Goal: Task Accomplishment & Management: Use online tool/utility

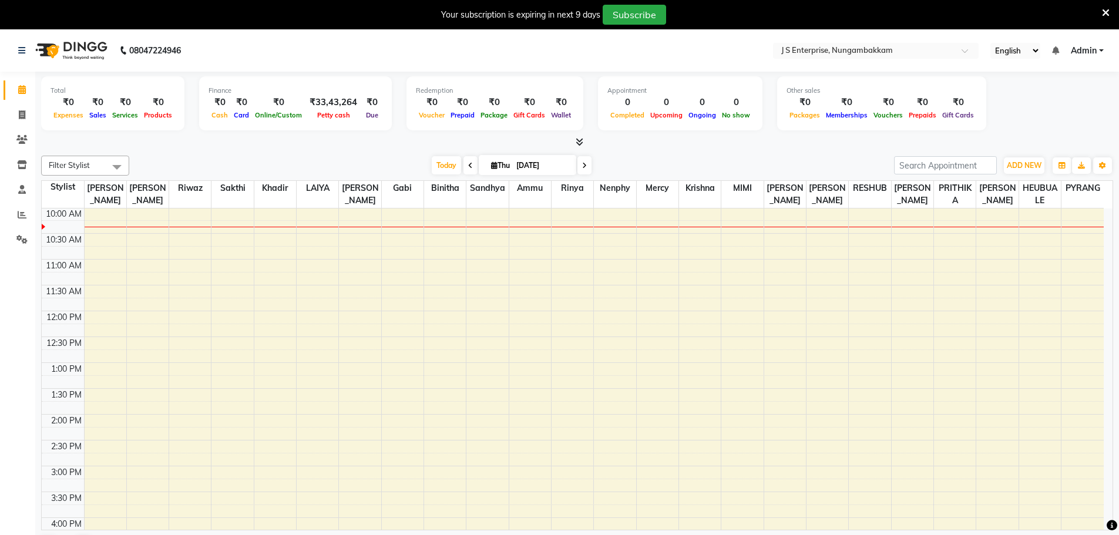
click at [1106, 13] on icon at bounding box center [1106, 13] width 8 height 11
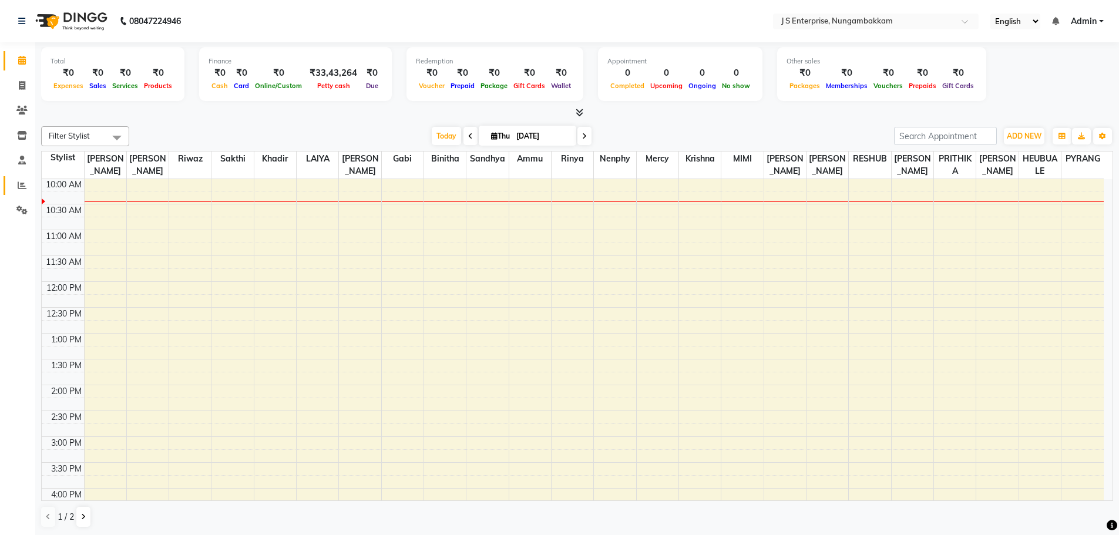
click at [14, 177] on li "Reports" at bounding box center [17, 185] width 35 height 25
click at [17, 183] on span at bounding box center [22, 186] width 21 height 14
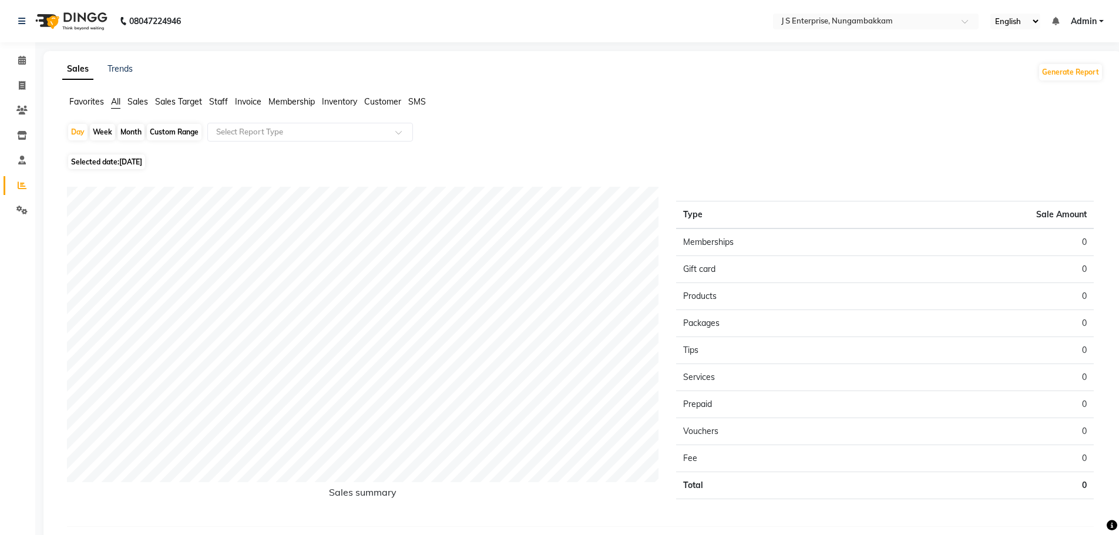
click at [216, 98] on span "Staff" at bounding box center [218, 101] width 19 height 11
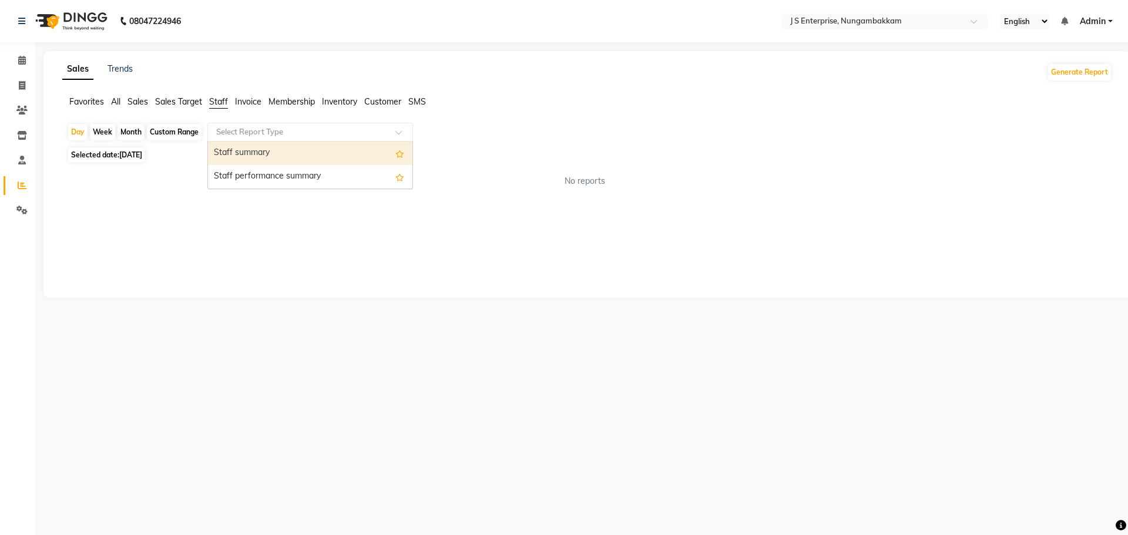
click at [253, 136] on input "text" at bounding box center [298, 132] width 169 height 12
click at [267, 148] on div "Staff summary" at bounding box center [310, 153] width 204 height 23
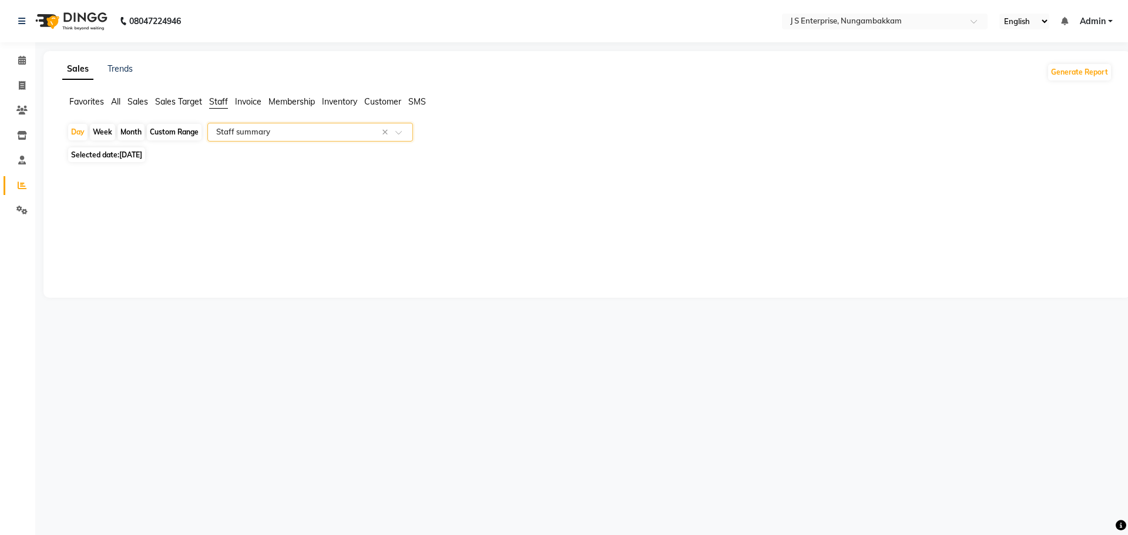
click at [132, 150] on span "[DATE]" at bounding box center [130, 154] width 23 height 9
select select "9"
select select "2025"
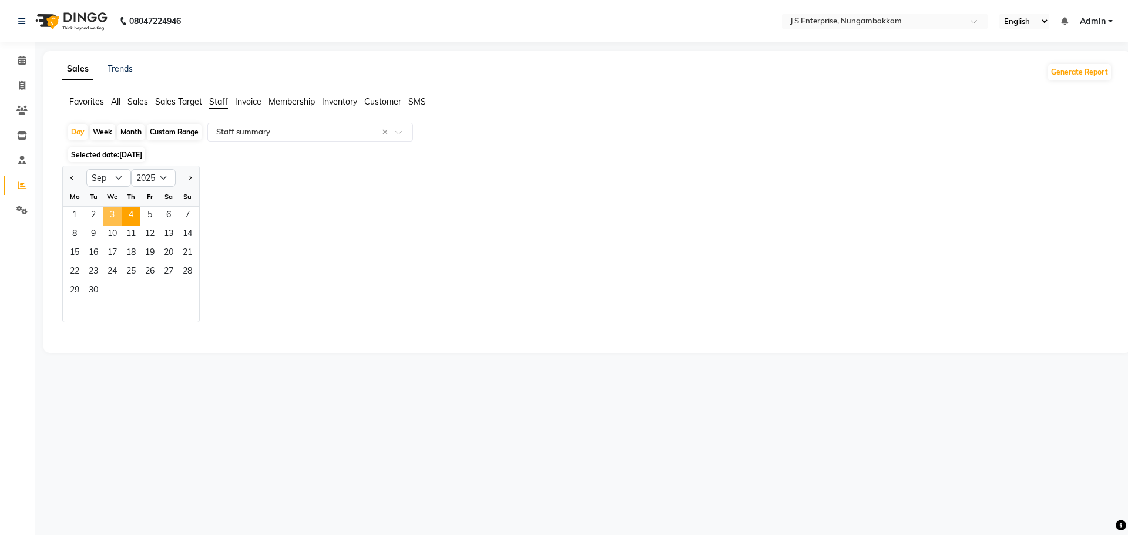
click at [109, 219] on span "3" at bounding box center [112, 216] width 19 height 19
select select "csv"
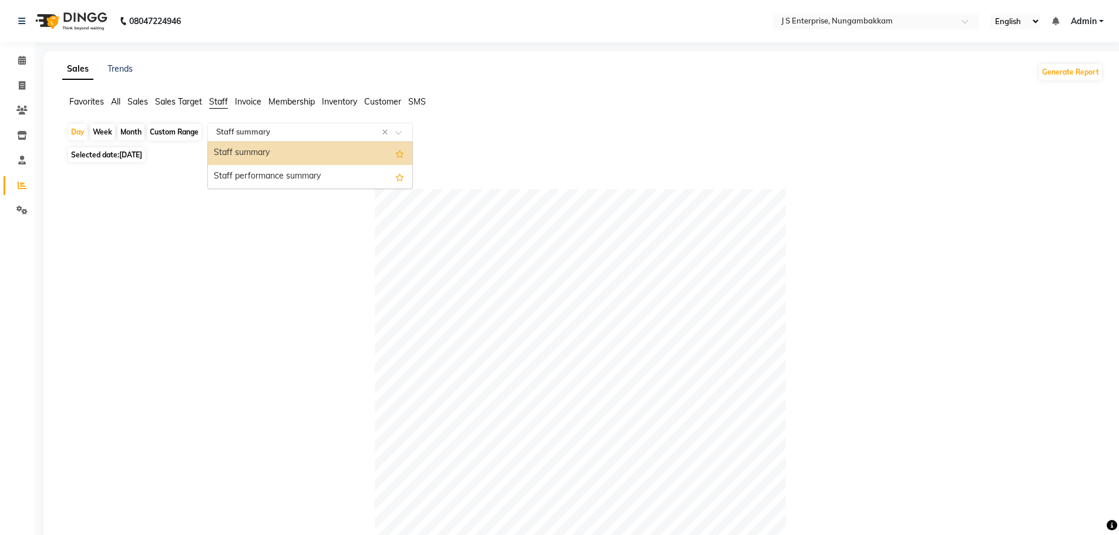
click at [231, 129] on input "text" at bounding box center [298, 132] width 169 height 12
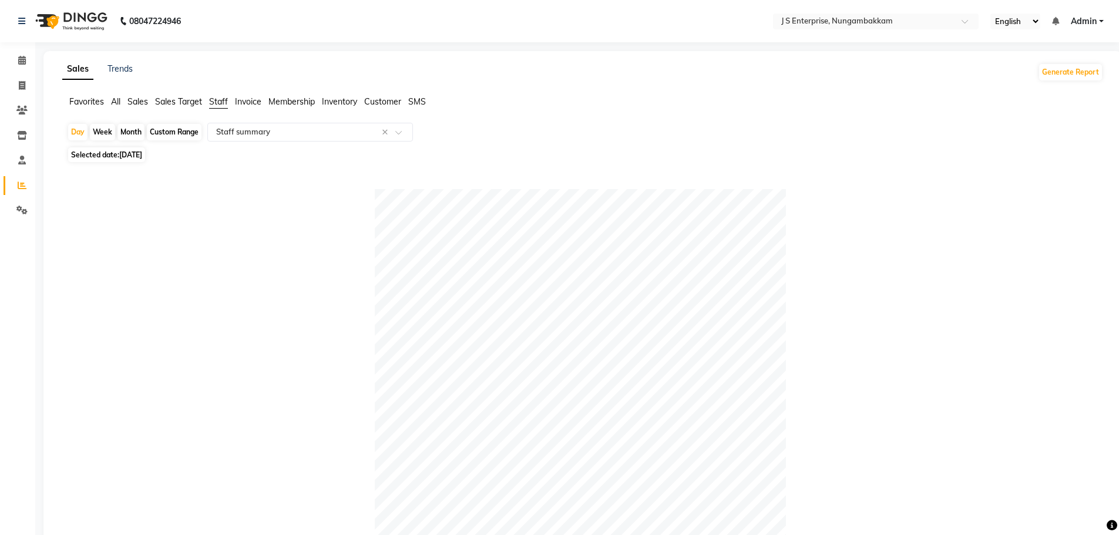
click at [132, 155] on span "[DATE]" at bounding box center [130, 154] width 23 height 9
select select "9"
select select "2025"
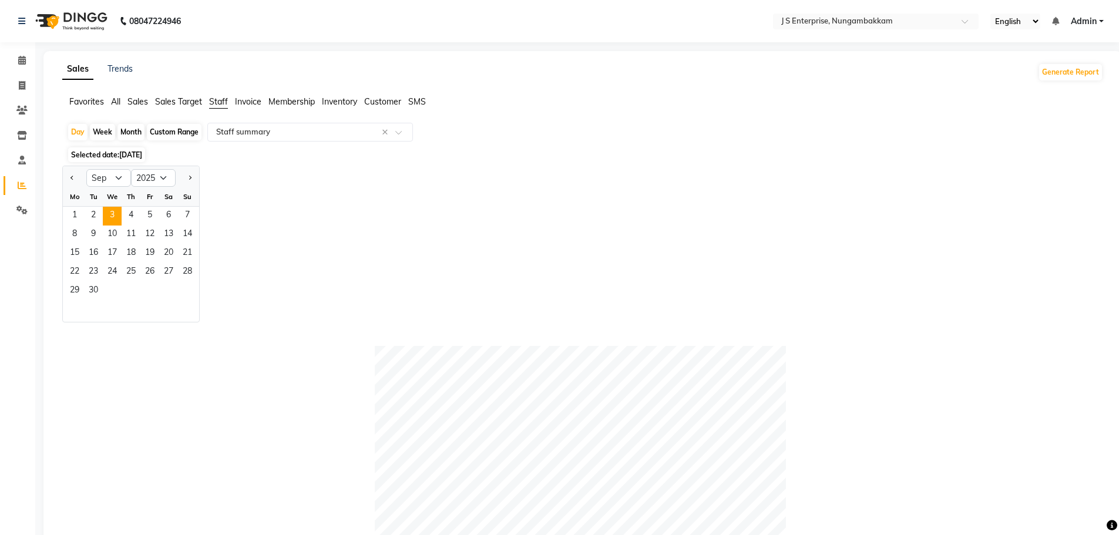
click at [415, 237] on div "Jan Feb Mar Apr May Jun Jul Aug Sep Oct Nov Dec 2015 2016 2017 2018 2019 2020 2…" at bounding box center [582, 244] width 1041 height 157
drag, startPoint x: 415, startPoint y: 237, endPoint x: 83, endPoint y: 201, distance: 333.7
click at [333, 231] on div "Jan Feb Mar Apr May Jun Jul Aug Sep Oct Nov Dec 2015 2016 2017 2018 2019 2020 2…" at bounding box center [582, 244] width 1041 height 157
click at [113, 213] on span "3" at bounding box center [112, 216] width 19 height 19
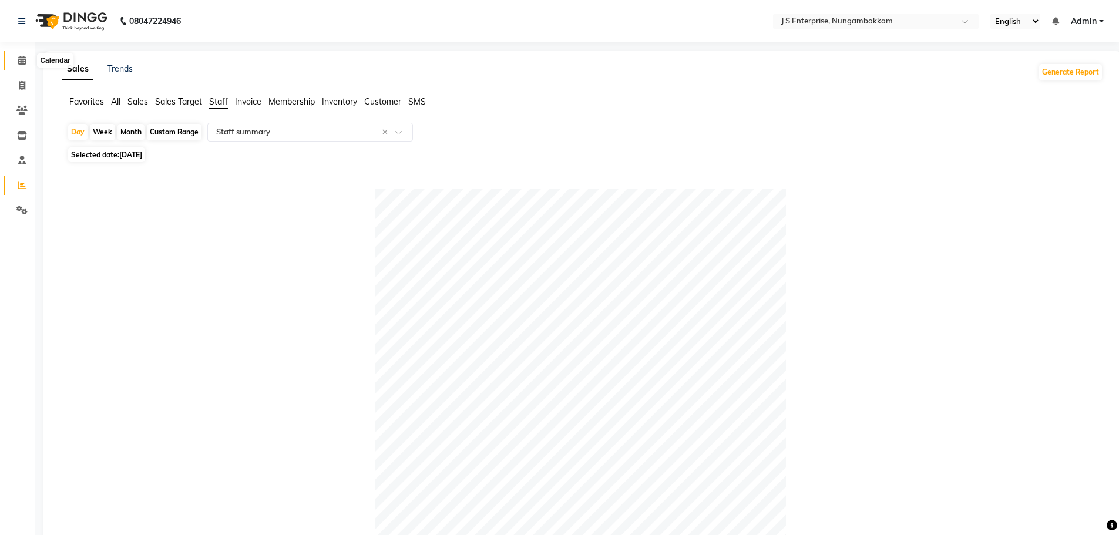
click at [14, 61] on span at bounding box center [22, 61] width 21 height 14
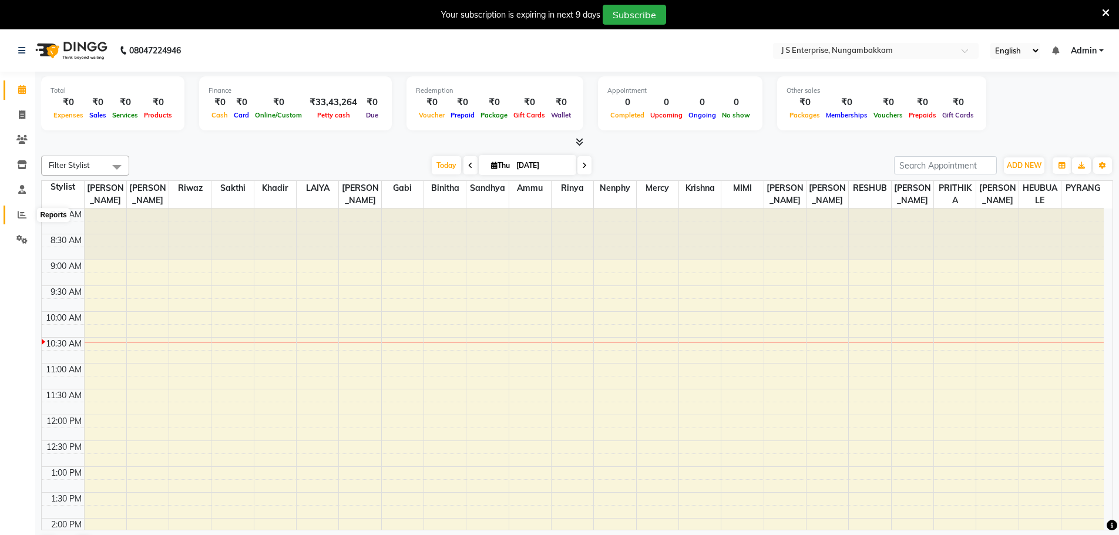
click at [20, 209] on span at bounding box center [22, 216] width 21 height 14
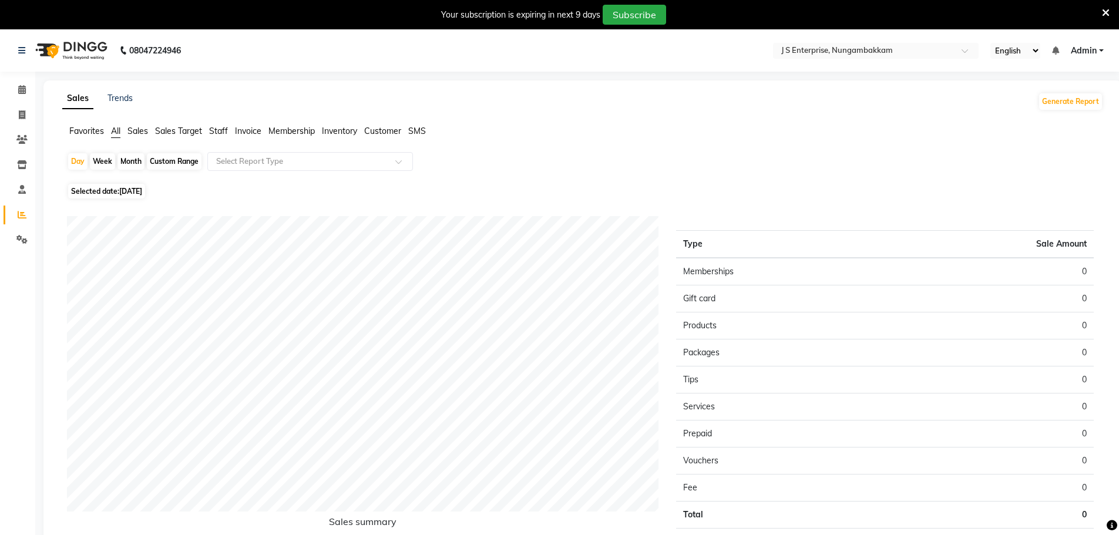
click at [215, 132] on span "Staff" at bounding box center [218, 131] width 19 height 11
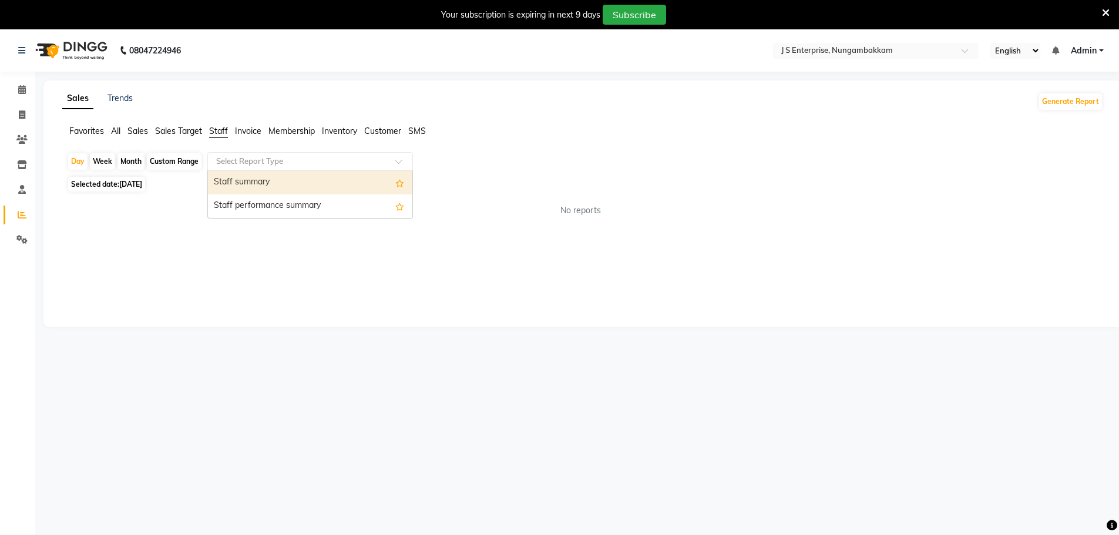
click at [231, 161] on input "text" at bounding box center [298, 162] width 169 height 12
click at [255, 184] on div "Staff summary" at bounding box center [310, 182] width 204 height 23
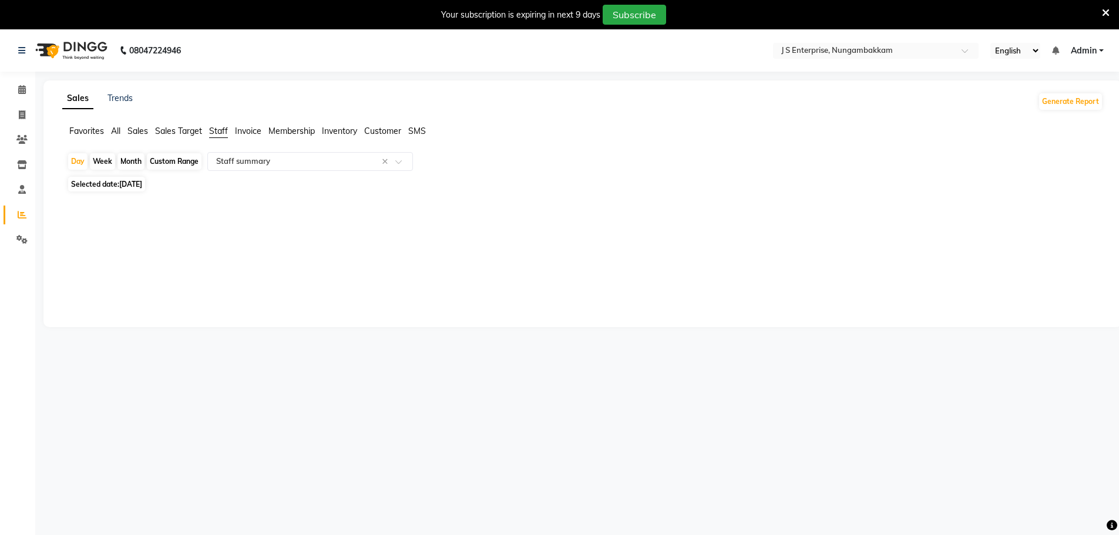
click at [142, 182] on span "[DATE]" at bounding box center [130, 184] width 23 height 9
select select "9"
select select "2025"
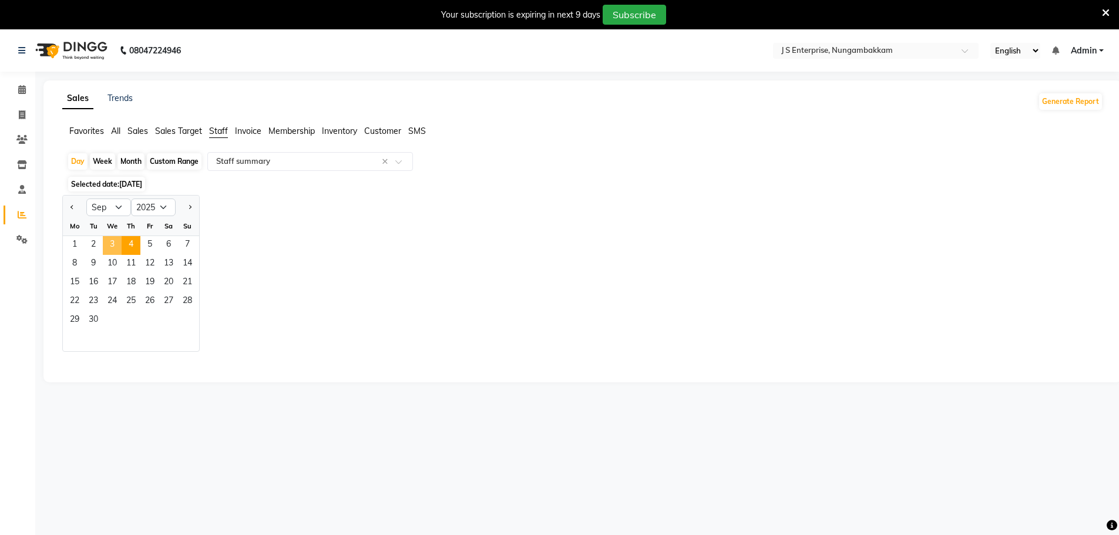
click at [113, 240] on span "3" at bounding box center [112, 245] width 19 height 19
select select "csv"
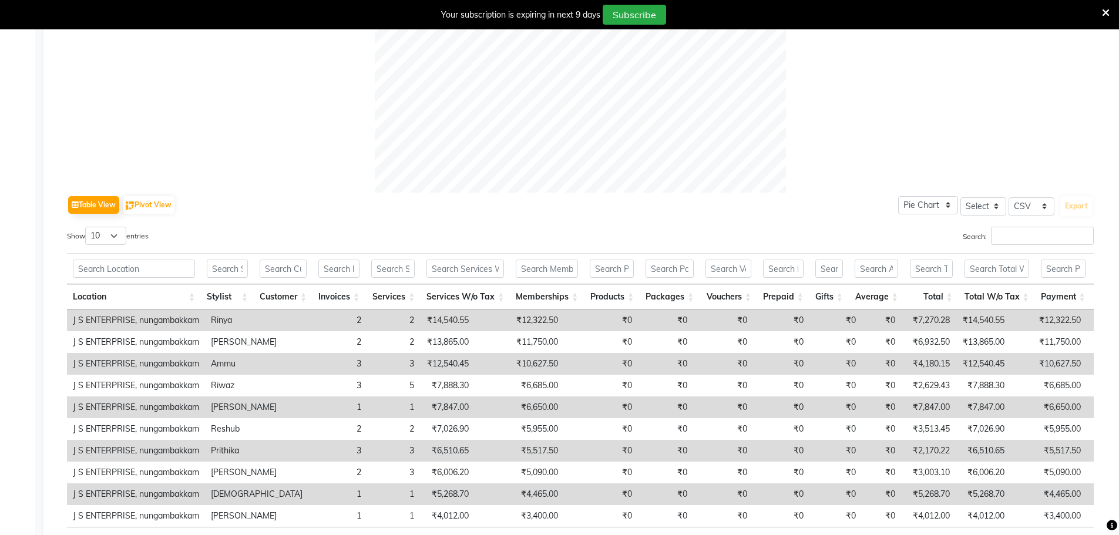
scroll to position [535, 0]
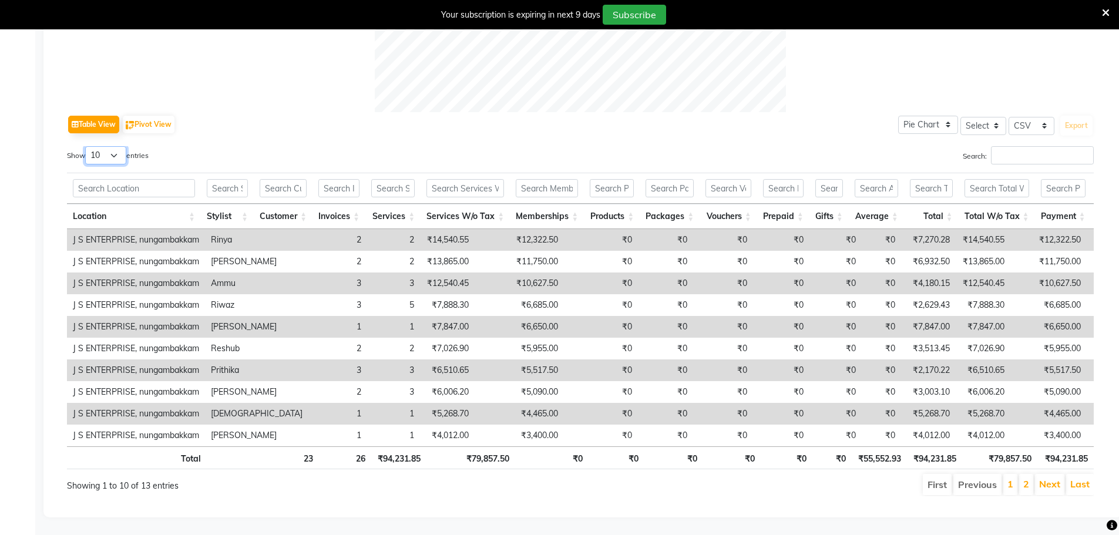
click at [111, 146] on select "10 25 50 100" at bounding box center [105, 155] width 41 height 18
select select "25"
click at [87, 146] on select "10 25 50 100" at bounding box center [105, 155] width 41 height 18
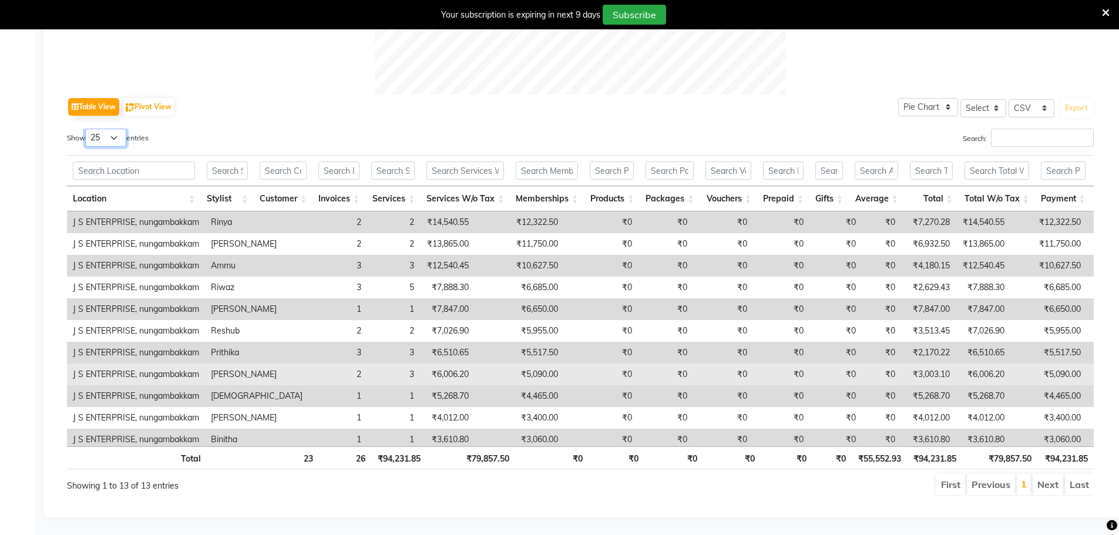
scroll to position [56, 0]
